Goal: Task Accomplishment & Management: Use online tool/utility

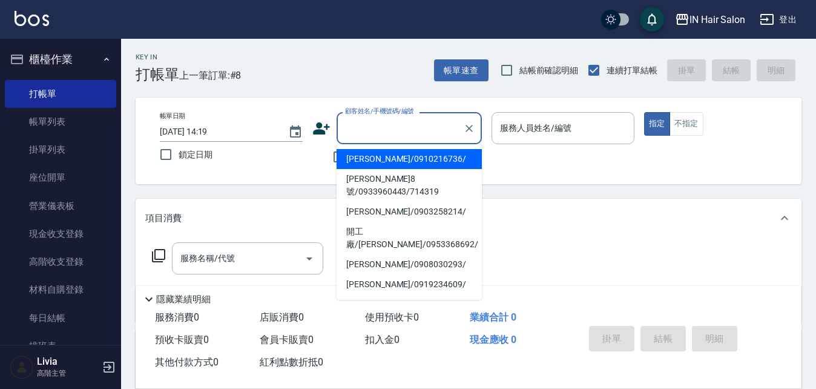
click at [375, 121] on input "顧客姓名/手機號碼/編號" at bounding box center [400, 127] width 116 height 21
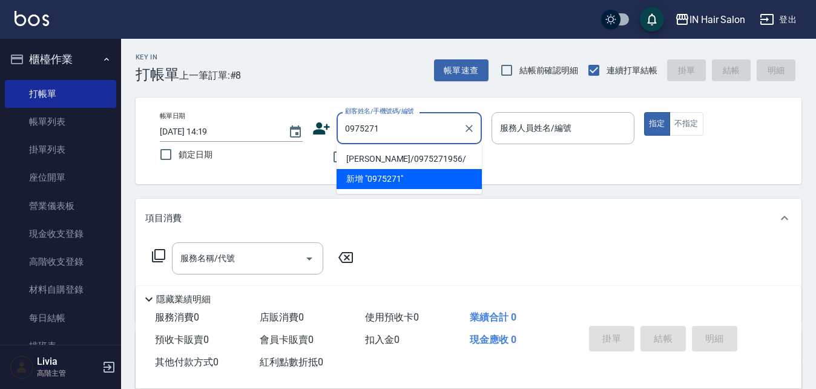
click at [365, 155] on li "[PERSON_NAME]/0975271956/" at bounding box center [409, 159] width 145 height 20
type input "[PERSON_NAME]/0975271956/"
type input "6號設計師[PERSON_NAME]-6"
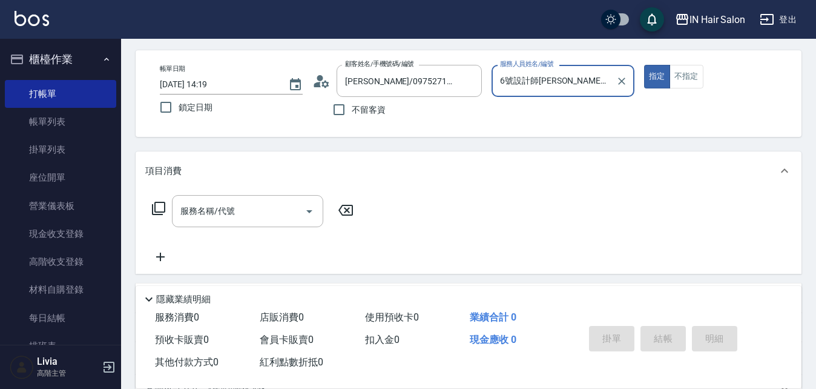
scroll to position [182, 0]
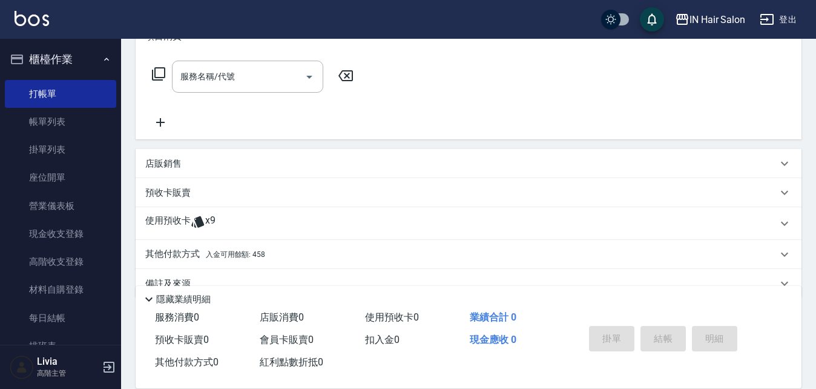
click at [179, 165] on p "使用預收卡" at bounding box center [167, 223] width 45 height 18
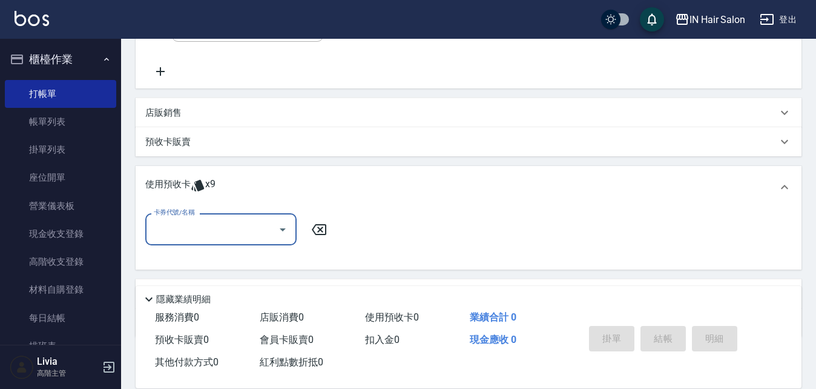
scroll to position [297, 0]
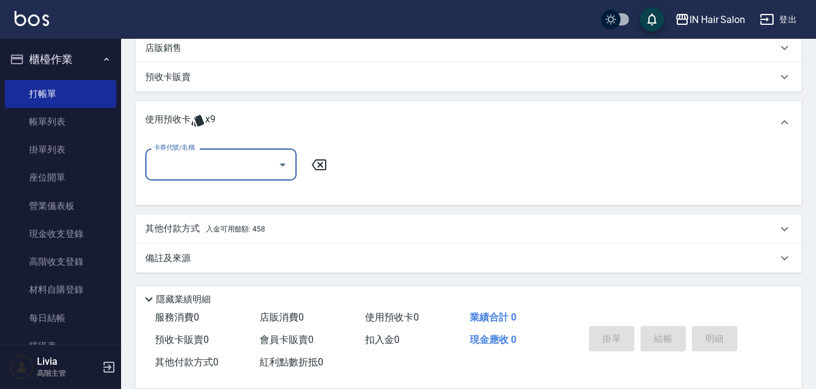
click at [230, 165] on input "卡券代號/名稱" at bounding box center [212, 164] width 122 height 21
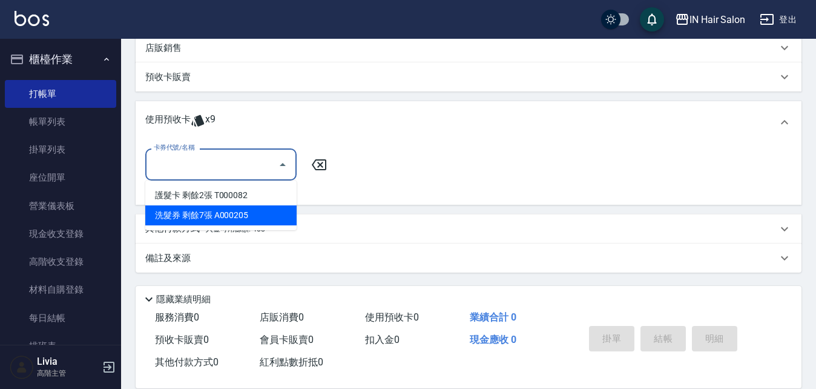
click at [202, 165] on div "洗髮券 剩餘7張 A000205" at bounding box center [220, 215] width 151 height 20
type input "洗髮券 A000205"
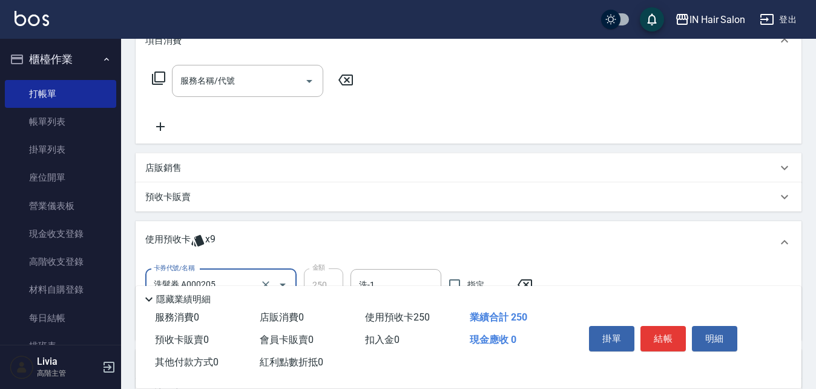
scroll to position [55, 0]
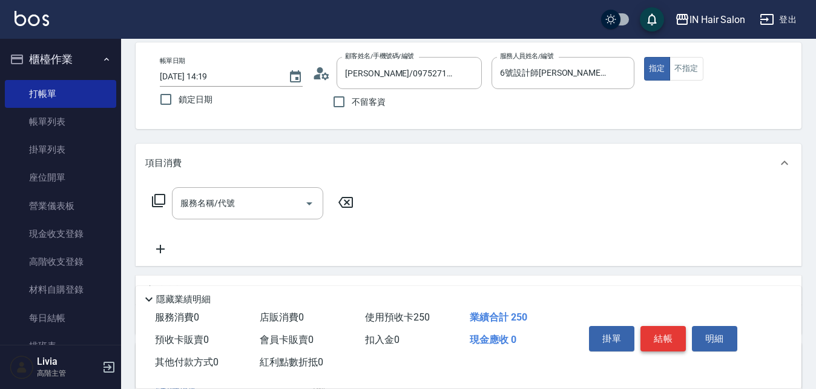
click at [401, 165] on button "結帳" at bounding box center [663, 338] width 45 height 25
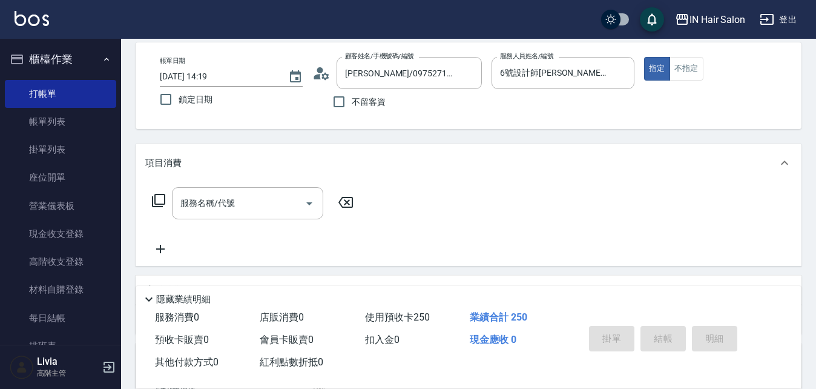
type input "[DATE] 16:30"
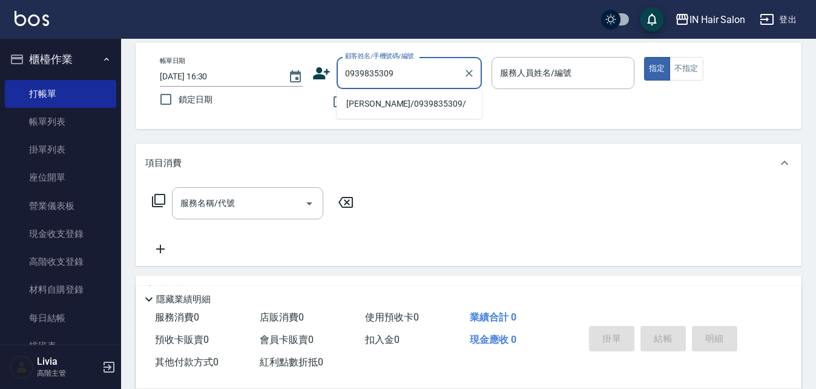
click at [350, 105] on li "[PERSON_NAME]/0939835309/" at bounding box center [409, 104] width 145 height 20
type input "[PERSON_NAME]/0939835309/"
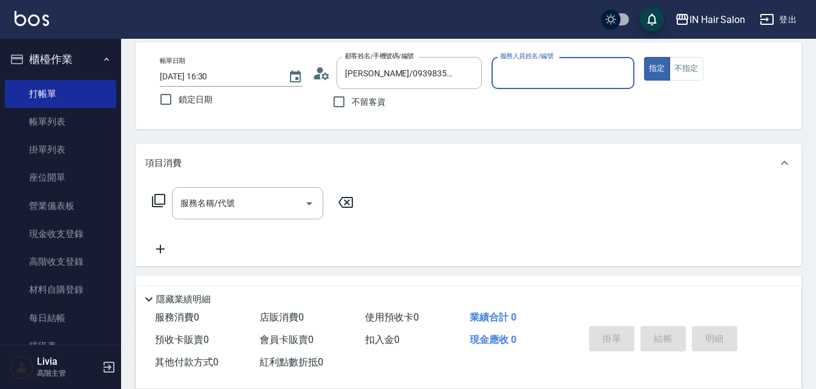
type input "8號店長Livia-8"
click at [162, 165] on icon at bounding box center [158, 200] width 15 height 15
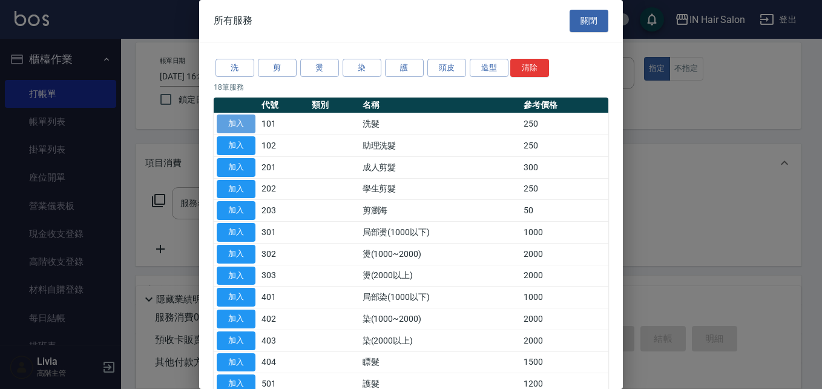
click at [237, 120] on button "加入" at bounding box center [236, 123] width 39 height 19
type input "洗髮(101)"
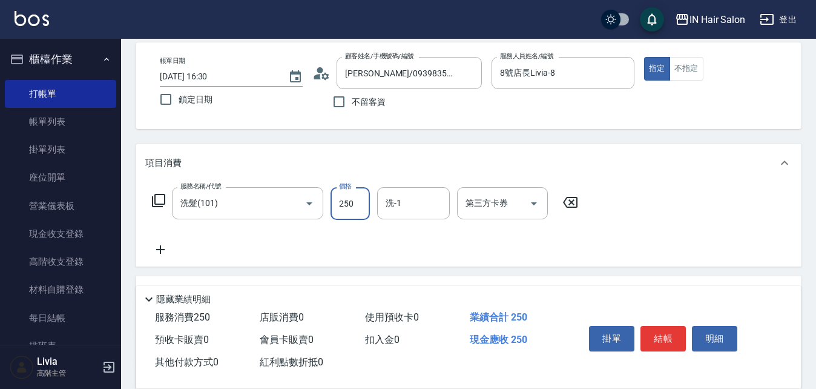
click at [354, 165] on input "250" at bounding box center [350, 203] width 39 height 33
type input "300"
click at [308, 165] on div "服務名稱/代號 洗髮(101) 服務名稱/代號 價格 300 價格 洗-1 洗-1 第三方卡券 第三方卡券" at bounding box center [365, 222] width 440 height 70
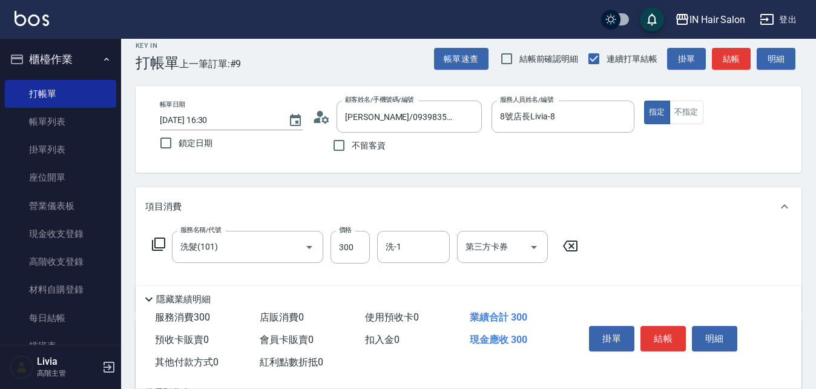
scroll to position [0, 0]
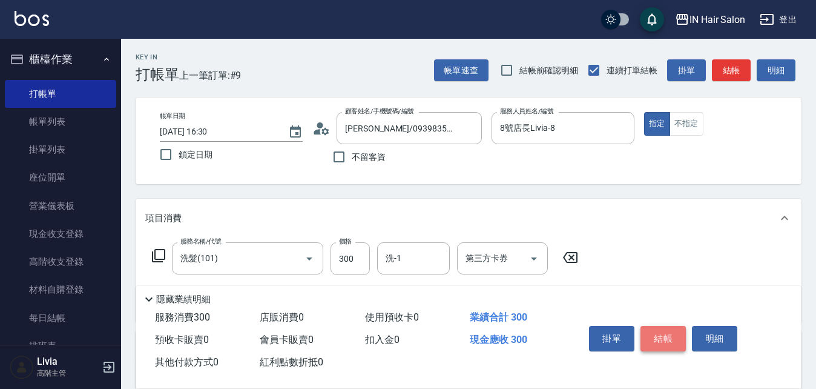
click at [401, 165] on button "結帳" at bounding box center [663, 338] width 45 height 25
